Goal: Task Accomplishment & Management: Manage account settings

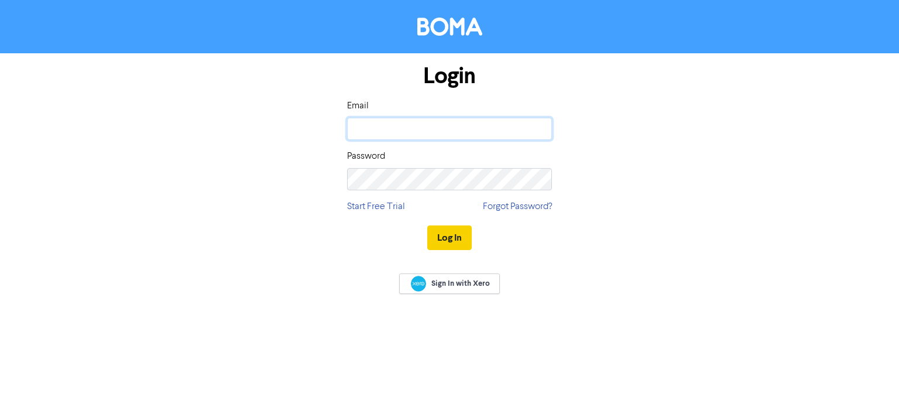
type input "[EMAIL_ADDRESS][DOMAIN_NAME]"
click at [455, 236] on button "Log In" at bounding box center [449, 237] width 44 height 25
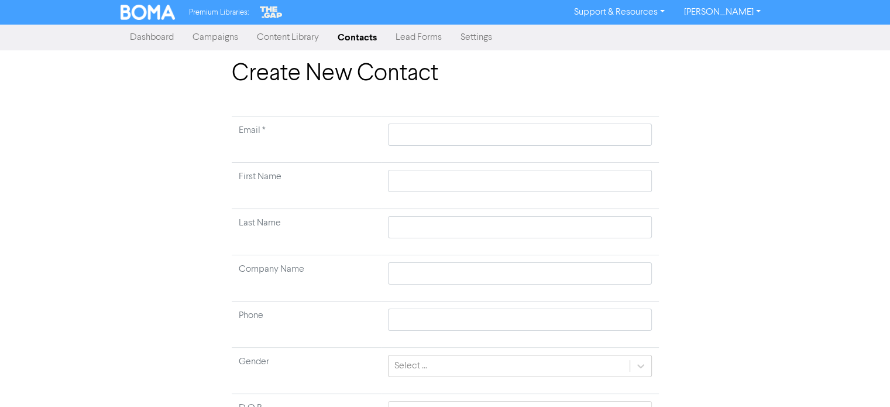
click at [354, 39] on link "Contacts" at bounding box center [357, 37] width 58 height 23
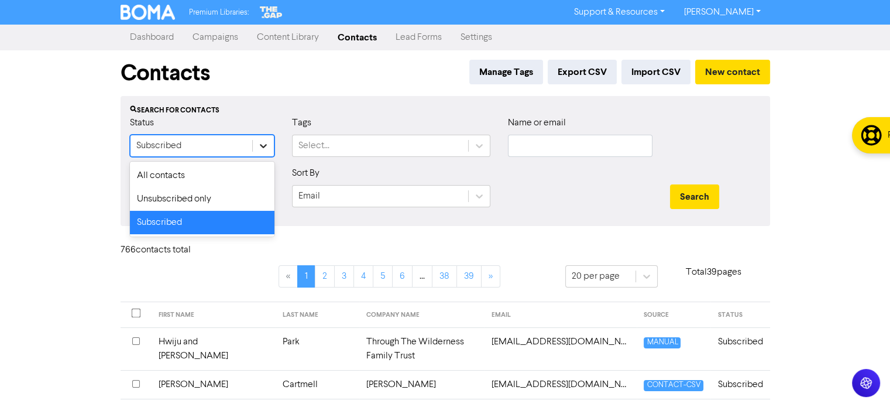
click at [260, 149] on icon at bounding box center [263, 146] width 12 height 12
click at [229, 174] on div "All contacts" at bounding box center [202, 175] width 144 height 23
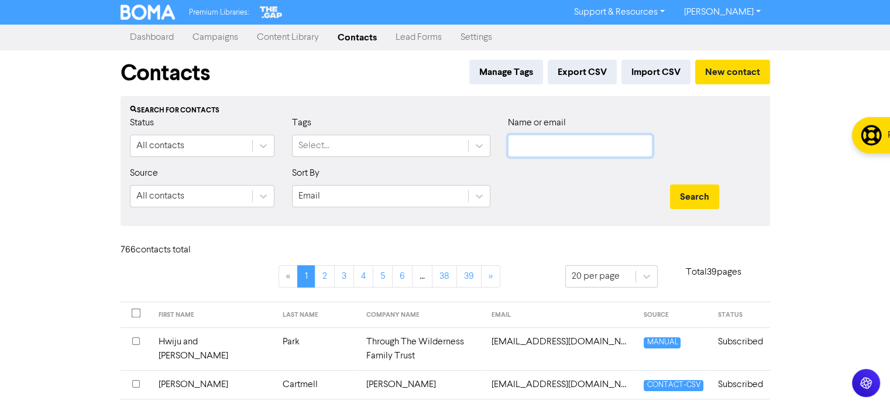
click at [552, 144] on input "text" at bounding box center [580, 146] width 144 height 22
type input "[PERSON_NAME]"
click at [704, 199] on button "Search" at bounding box center [694, 196] width 49 height 25
